Goal: Transaction & Acquisition: Purchase product/service

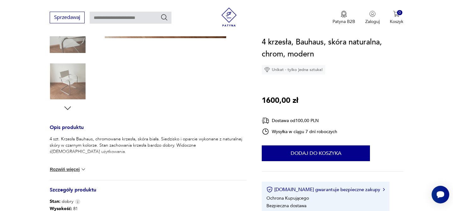
scroll to position [180, 0]
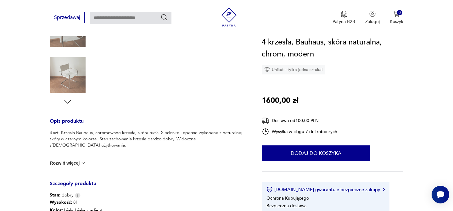
click at [74, 163] on button "Rozwiń więcej" at bounding box center [68, 163] width 37 height 6
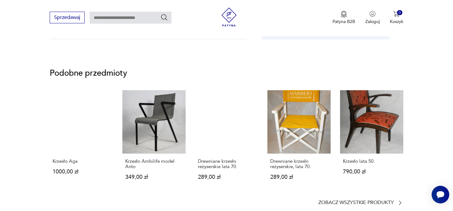
scroll to position [70, 0]
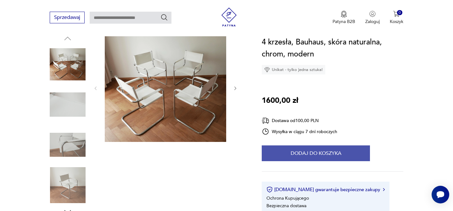
click at [298, 152] on button "Dodaj do koszyka" at bounding box center [316, 153] width 108 height 16
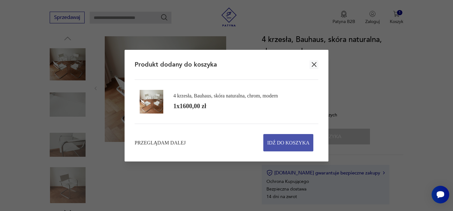
click at [291, 145] on span "Idź do koszyka" at bounding box center [289, 142] width 42 height 17
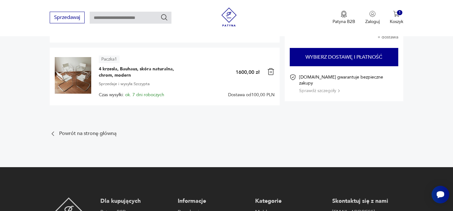
click at [70, 80] on img at bounding box center [73, 75] width 37 height 37
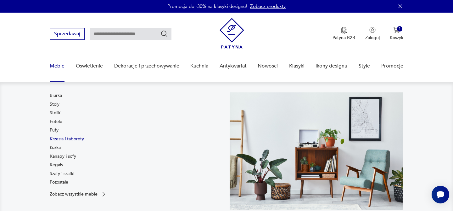
click at [63, 137] on link "Krzesła i taborety" at bounding box center [67, 139] width 34 height 6
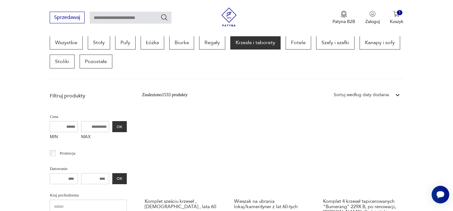
scroll to position [180, 0]
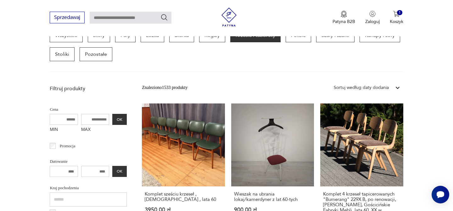
click at [89, 114] on input "MAX" at bounding box center [95, 119] width 28 height 11
click at [90, 122] on input "MAX" at bounding box center [95, 119] width 28 height 11
click at [90, 121] on input "MAX" at bounding box center [95, 119] width 28 height 11
type input "*"
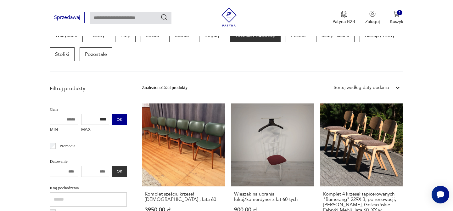
click at [113, 118] on button "OK" at bounding box center [119, 119] width 14 height 11
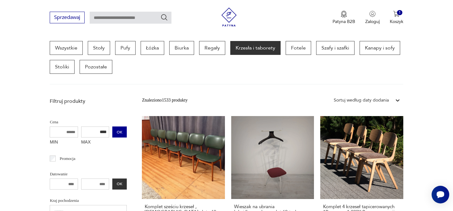
scroll to position [167, 0]
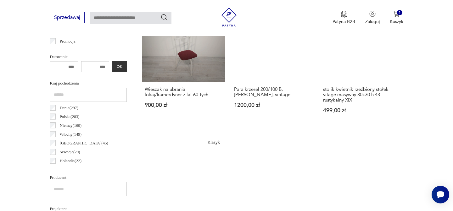
scroll to position [275, 0]
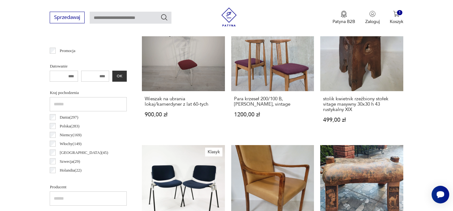
click at [100, 71] on input "number" at bounding box center [95, 76] width 28 height 11
click at [120, 78] on button "OK" at bounding box center [119, 76] width 14 height 11
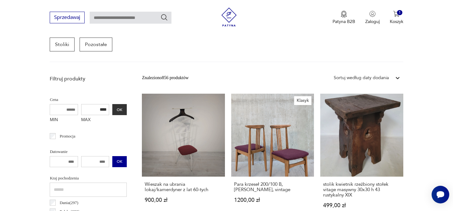
scroll to position [186, 0]
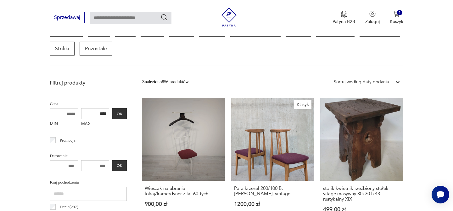
click at [104, 110] on input "****" at bounding box center [95, 113] width 28 height 11
click at [106, 112] on input "****" at bounding box center [95, 113] width 28 height 11
click at [119, 114] on button "OK" at bounding box center [119, 113] width 14 height 11
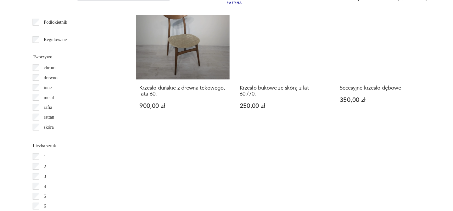
scroll to position [967, 0]
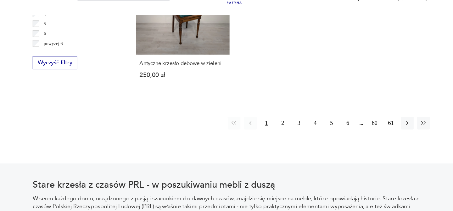
type input "****"
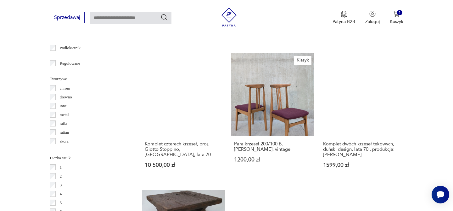
scroll to position [807, 0]
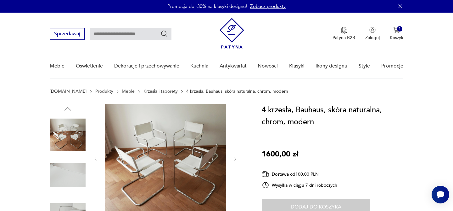
scroll to position [59, 0]
